Goal: Task Accomplishment & Management: Complete application form

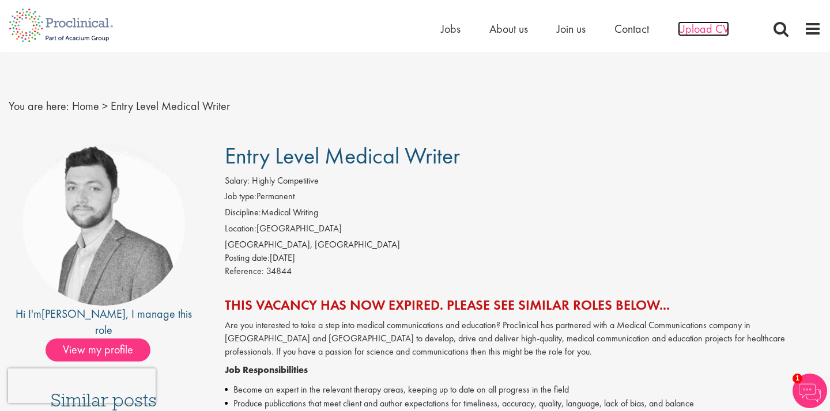
click at [698, 30] on span "Upload CV" at bounding box center [703, 28] width 51 height 15
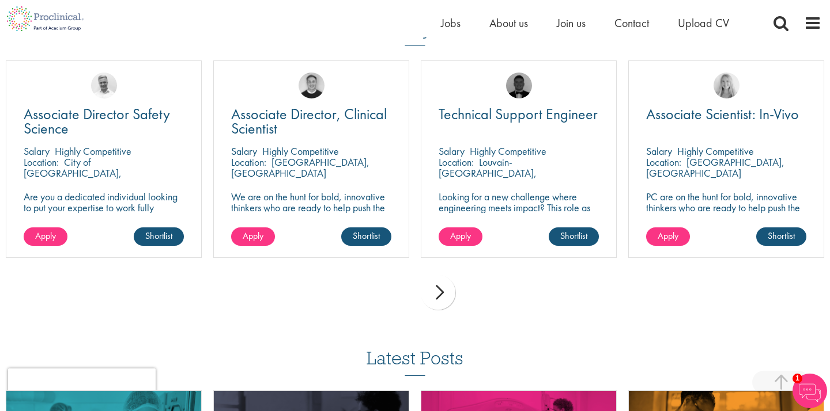
scroll to position [820, 0]
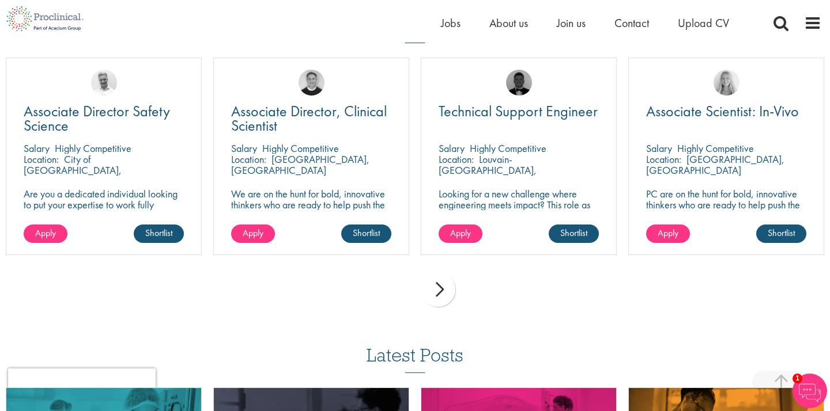
click at [443, 285] on div "next" at bounding box center [438, 290] width 35 height 35
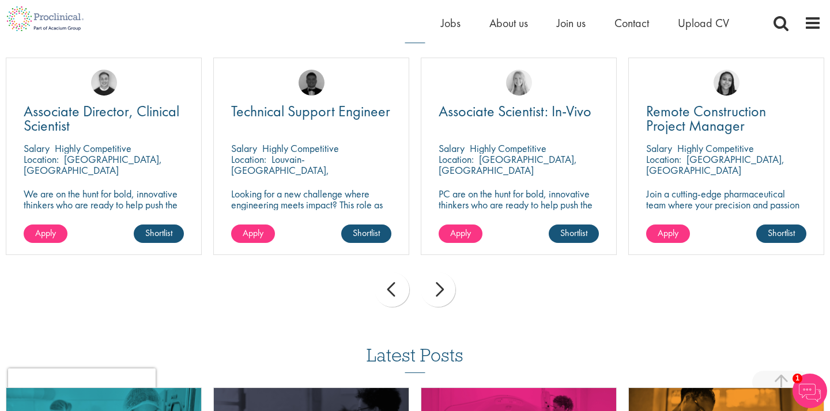
click at [443, 285] on div "next" at bounding box center [438, 290] width 35 height 35
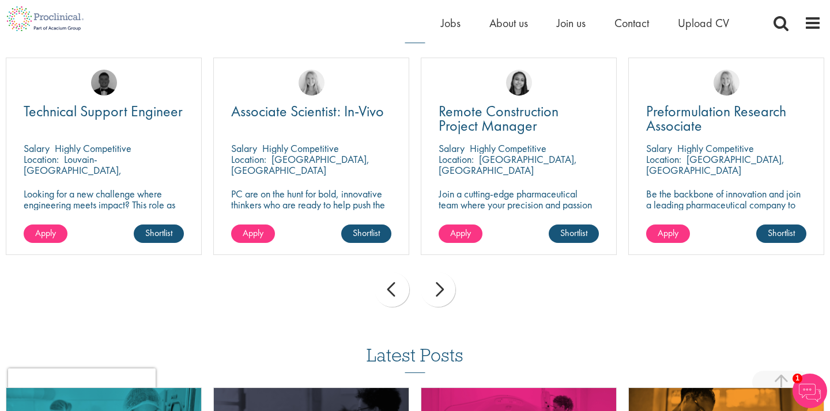
click at [443, 285] on div "next" at bounding box center [438, 290] width 35 height 35
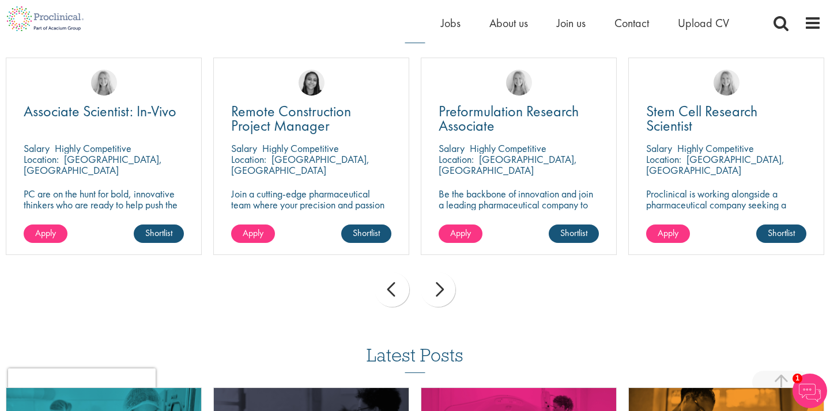
click at [443, 285] on div "next" at bounding box center [438, 290] width 35 height 35
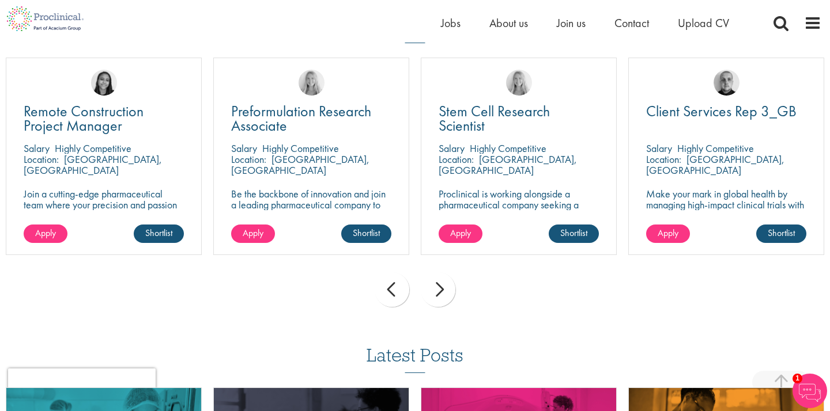
click at [443, 285] on div "next" at bounding box center [438, 290] width 35 height 35
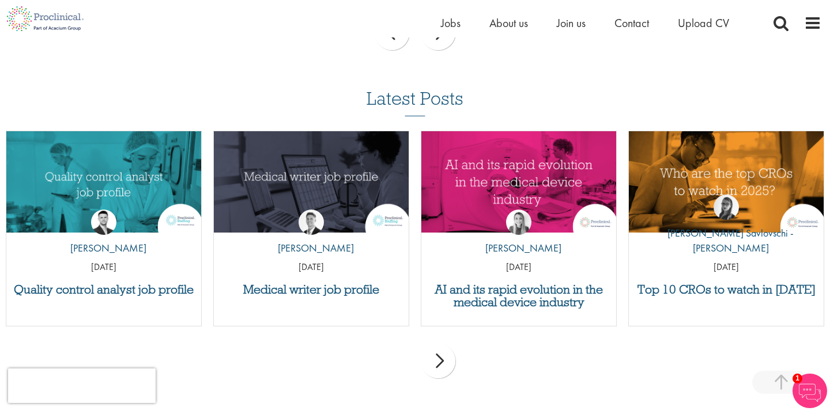
scroll to position [1068, 0]
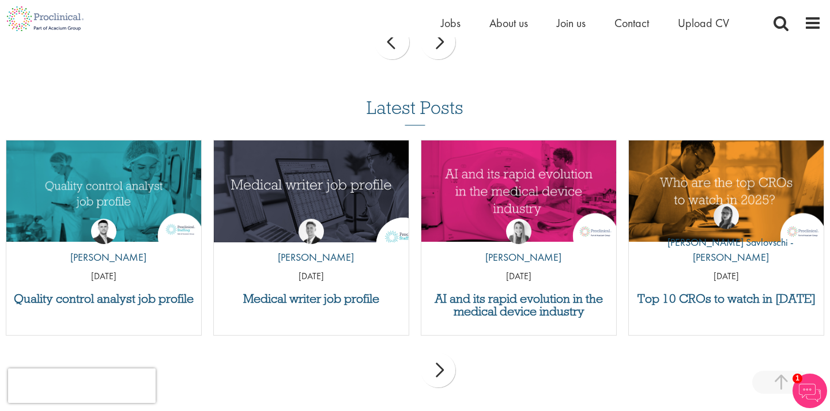
click at [305, 199] on img "Link to a post" at bounding box center [311, 192] width 234 height 122
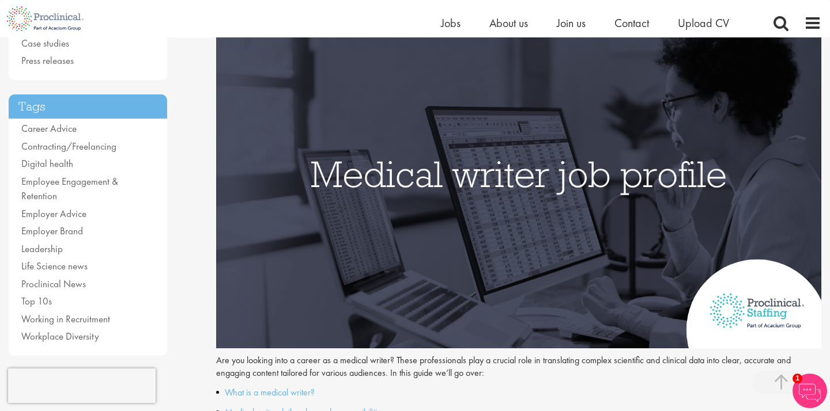
scroll to position [176, 0]
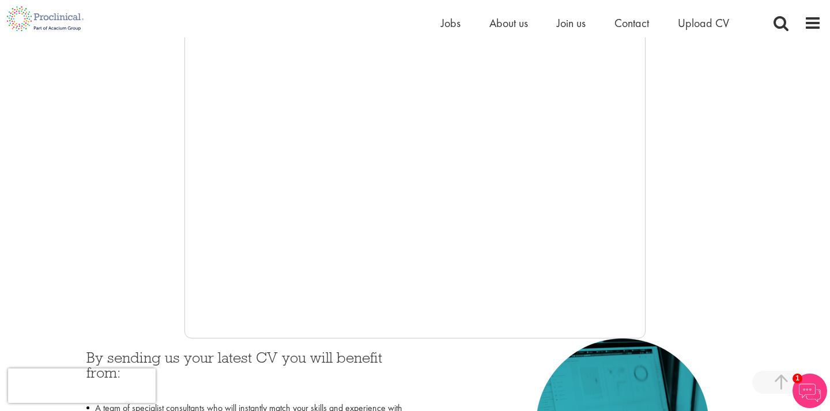
scroll to position [239, 0]
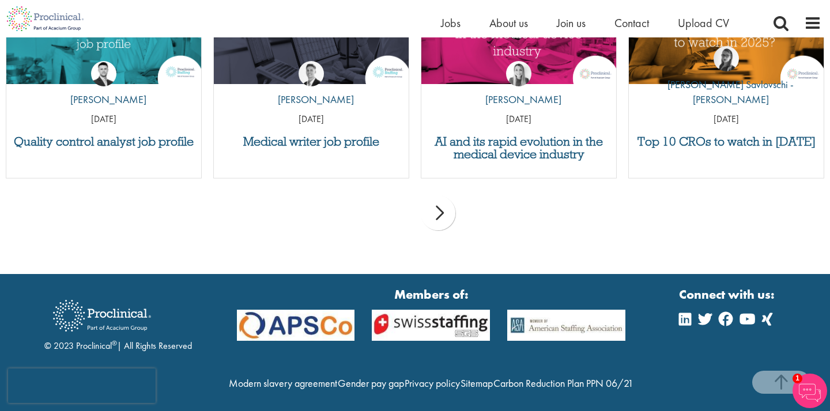
scroll to position [3825, 0]
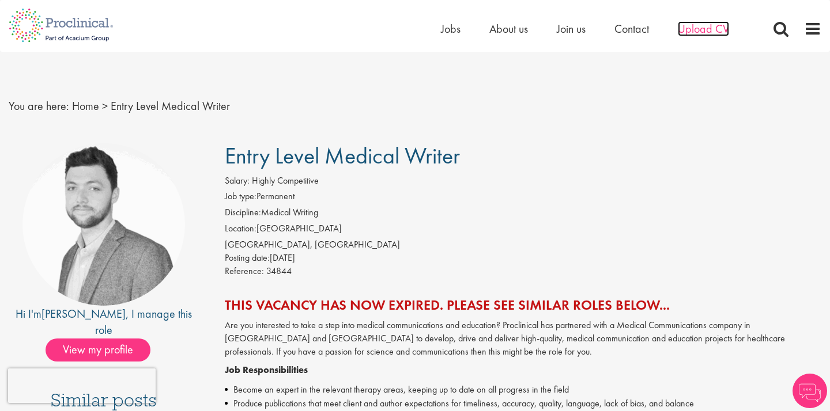
click at [695, 30] on span "Upload CV" at bounding box center [703, 28] width 51 height 15
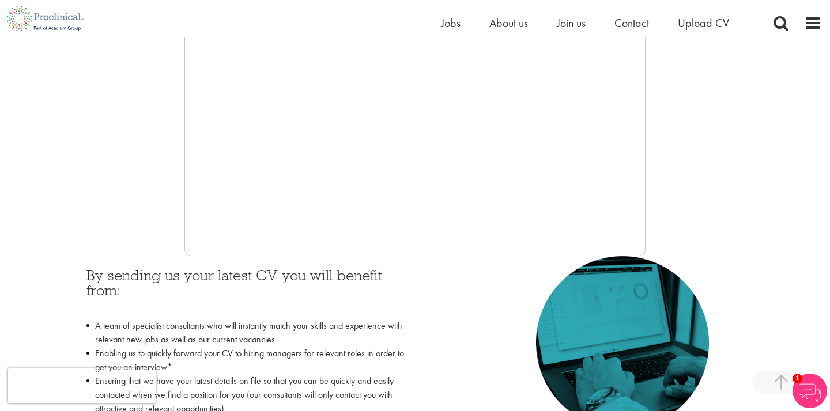
scroll to position [324, 0]
click at [811, 22] on span at bounding box center [812, 22] width 17 height 17
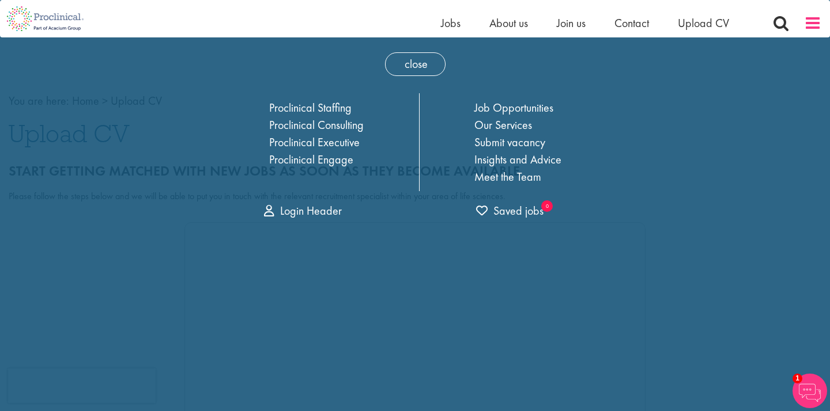
scroll to position [0, 0]
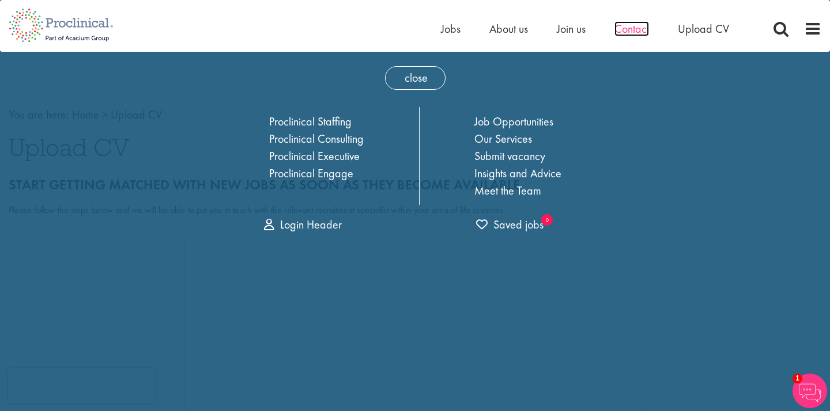
click at [629, 30] on span "Contact" at bounding box center [631, 28] width 35 height 15
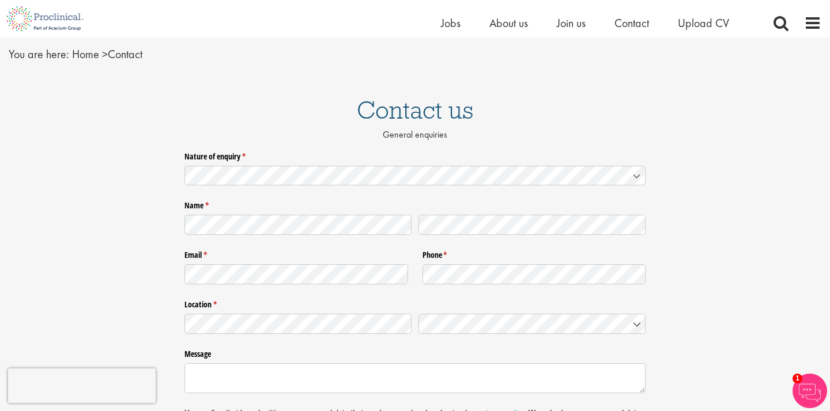
scroll to position [39, 0]
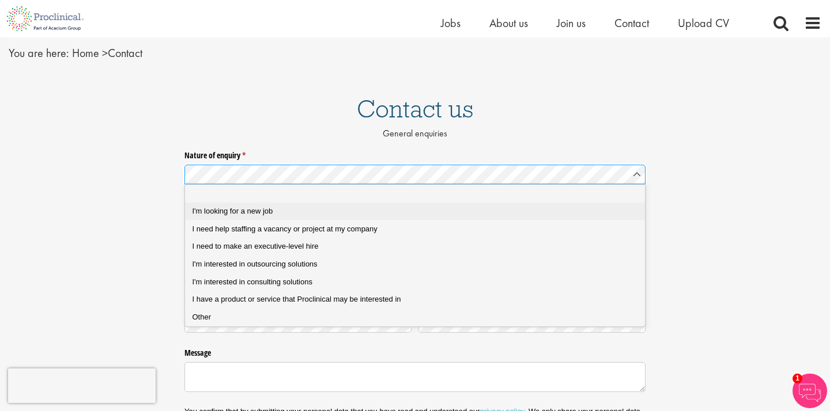
click at [605, 210] on div "I'm looking for a new job" at bounding box center [414, 211] width 445 height 10
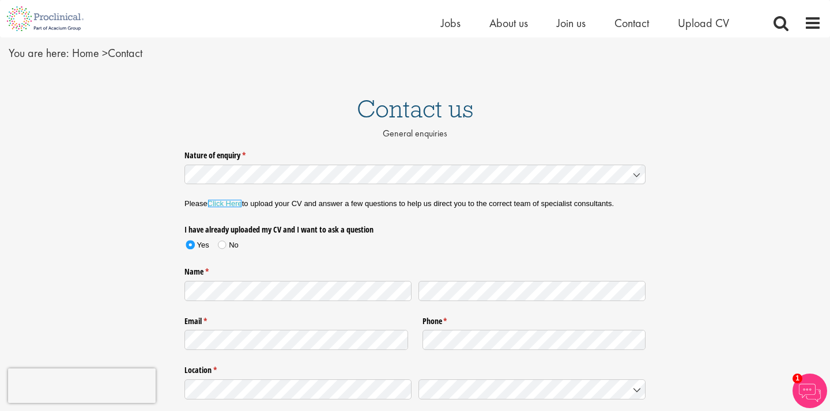
click at [227, 203] on link "Click Here" at bounding box center [224, 203] width 35 height 9
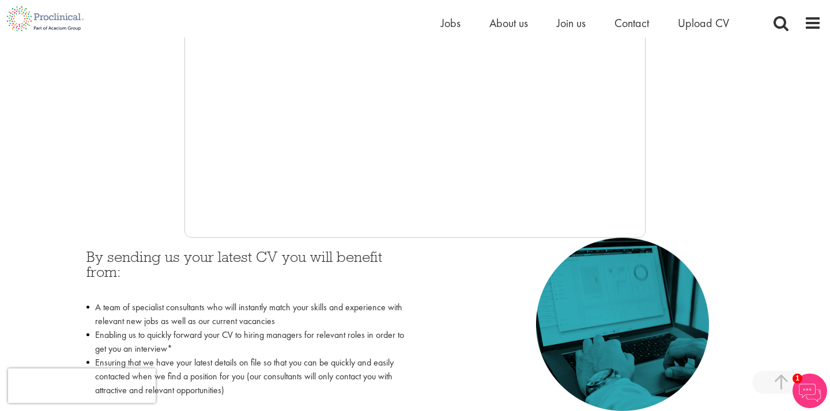
scroll to position [345, 0]
